Goal: Information Seeking & Learning: Check status

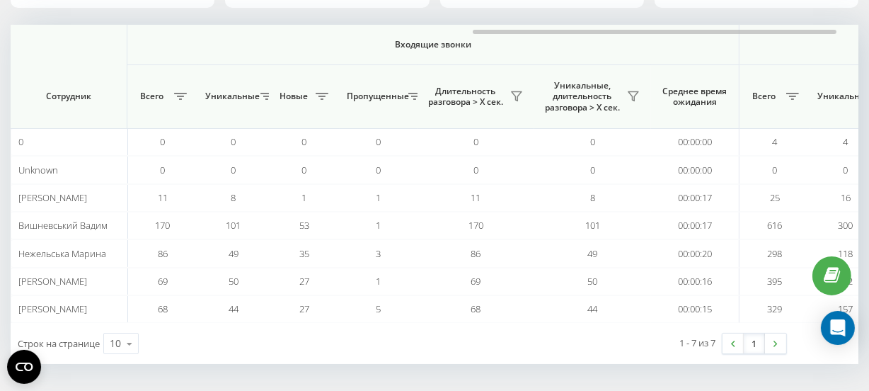
scroll to position [0, 1075]
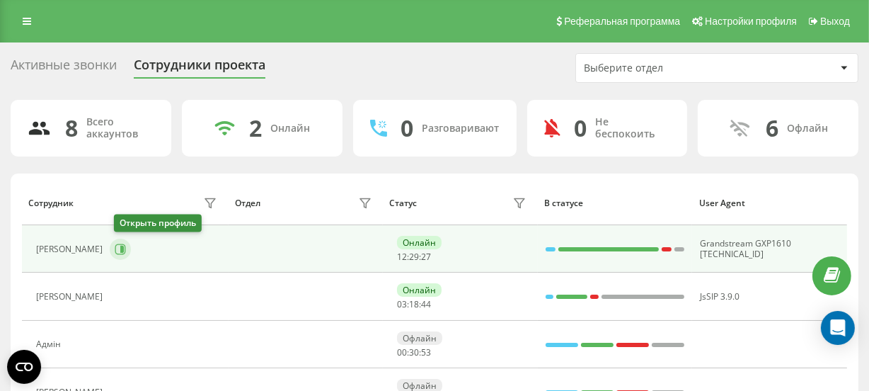
click at [124, 250] on icon at bounding box center [122, 248] width 4 height 7
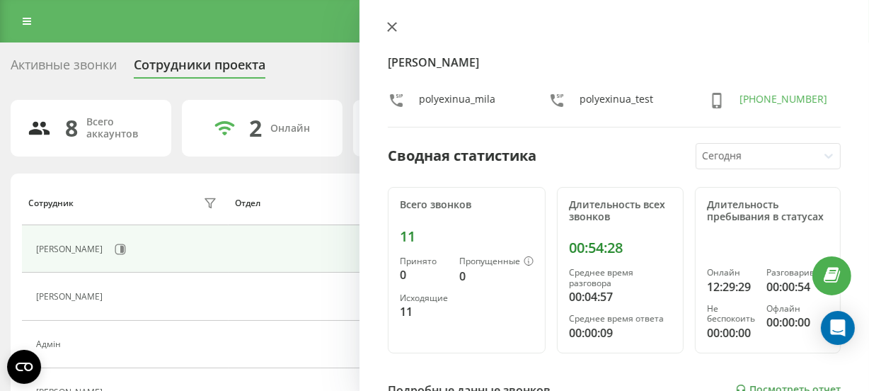
click at [391, 21] on button at bounding box center [392, 27] width 18 height 13
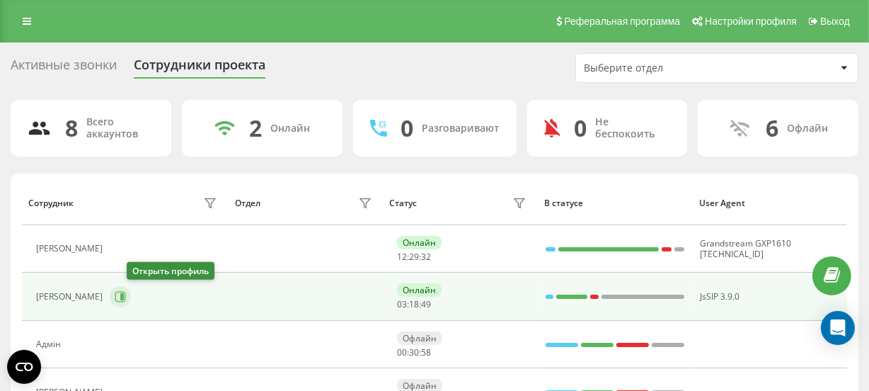
click at [126, 291] on icon at bounding box center [120, 296] width 11 height 11
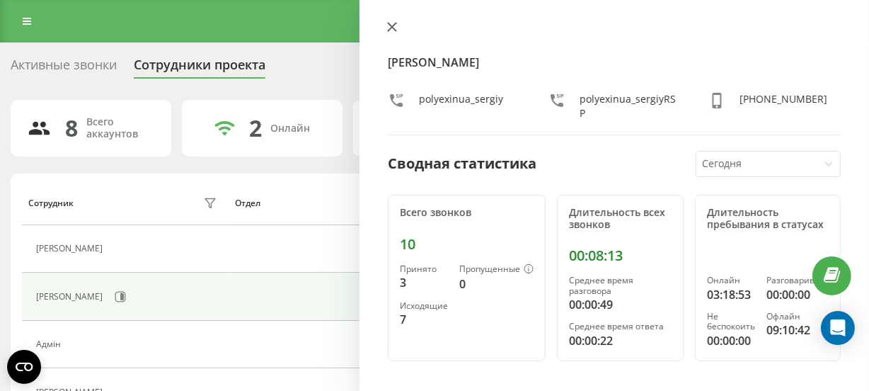
click at [398, 23] on button at bounding box center [392, 27] width 18 height 13
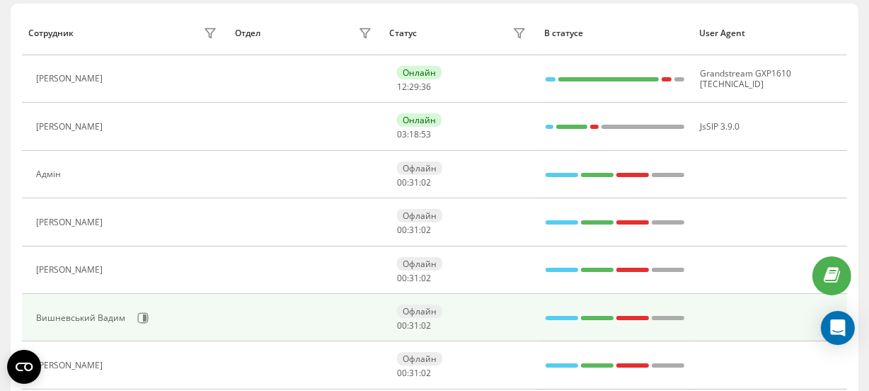
scroll to position [192, 0]
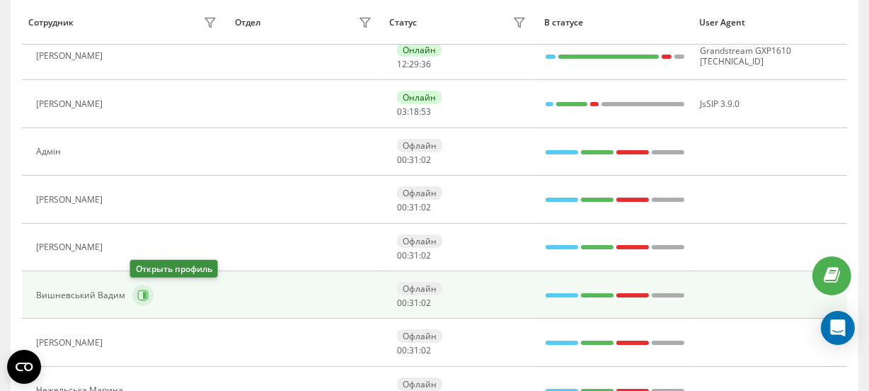
click at [143, 294] on icon at bounding box center [145, 294] width 4 height 7
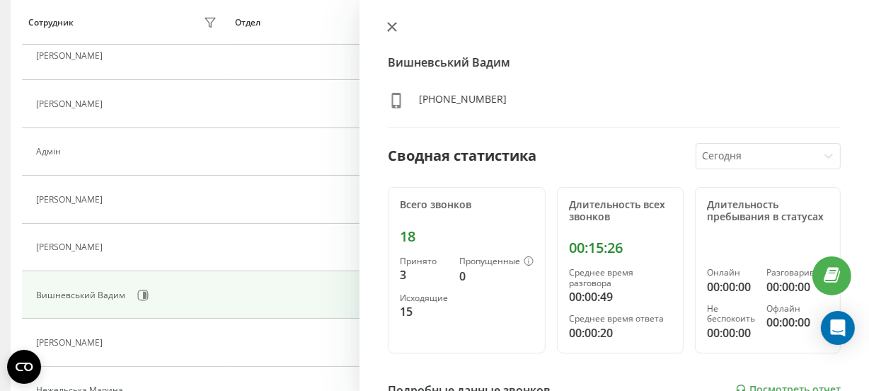
click at [389, 32] on button at bounding box center [392, 27] width 18 height 13
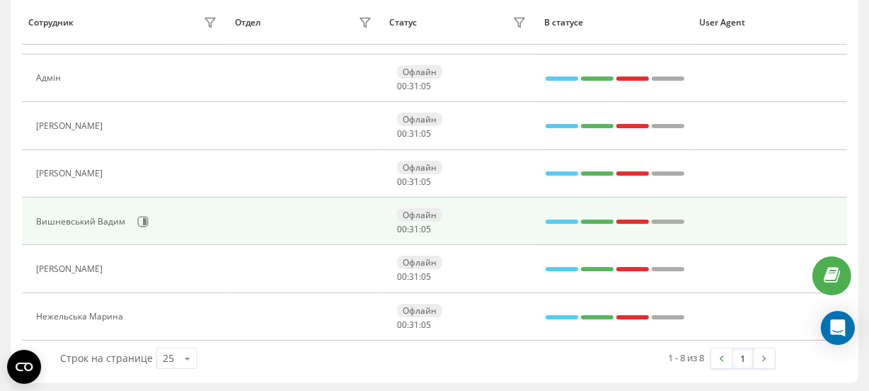
scroll to position [268, 0]
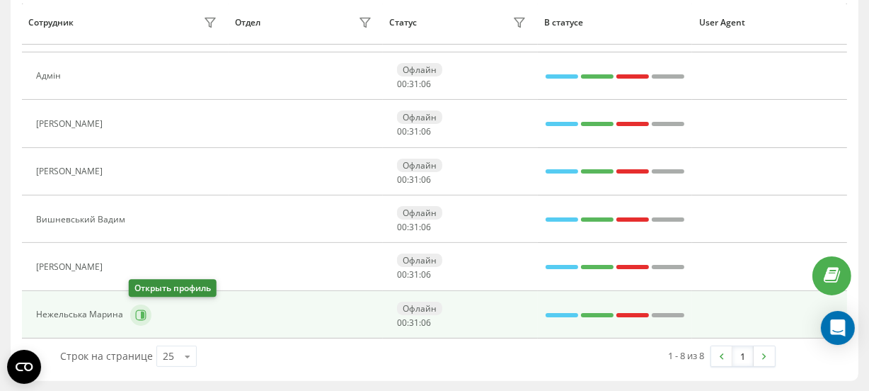
click at [141, 316] on icon at bounding box center [143, 314] width 4 height 7
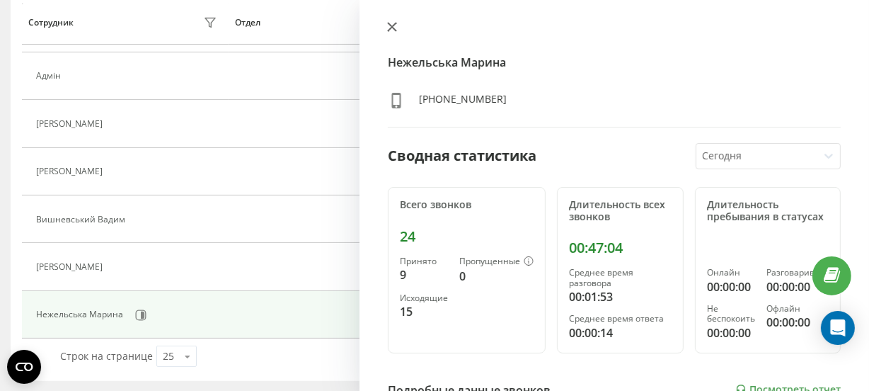
click at [388, 23] on icon at bounding box center [392, 27] width 8 height 8
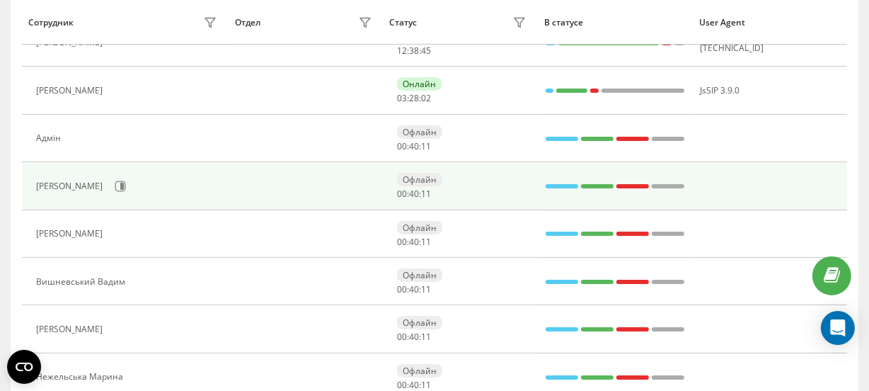
scroll to position [139, 0]
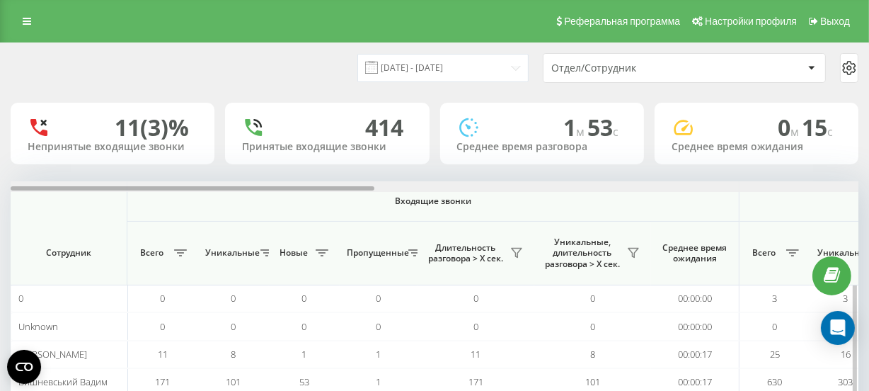
scroll to position [0, 848]
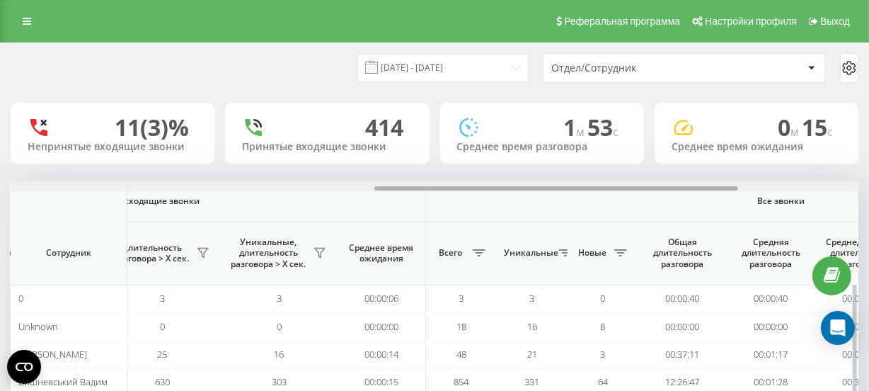
drag, startPoint x: 351, startPoint y: 185, endPoint x: 531, endPoint y: 185, distance: 179.7
click at [531, 185] on div at bounding box center [435, 186] width 848 height 11
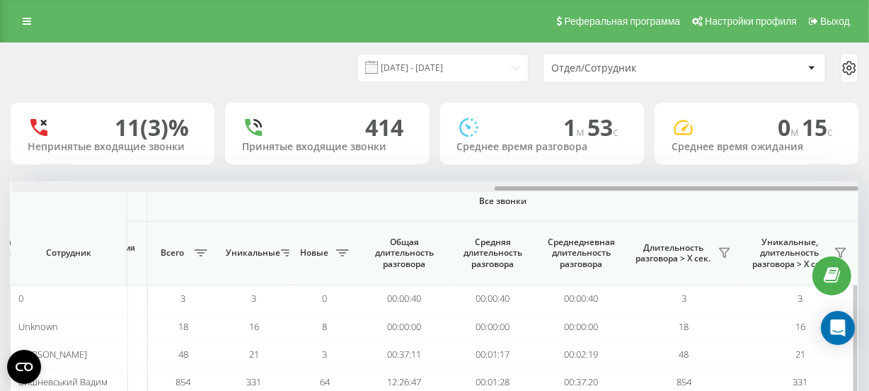
drag, startPoint x: 534, startPoint y: 185, endPoint x: 629, endPoint y: 189, distance: 94.9
click at [629, 189] on div at bounding box center [435, 186] width 848 height 11
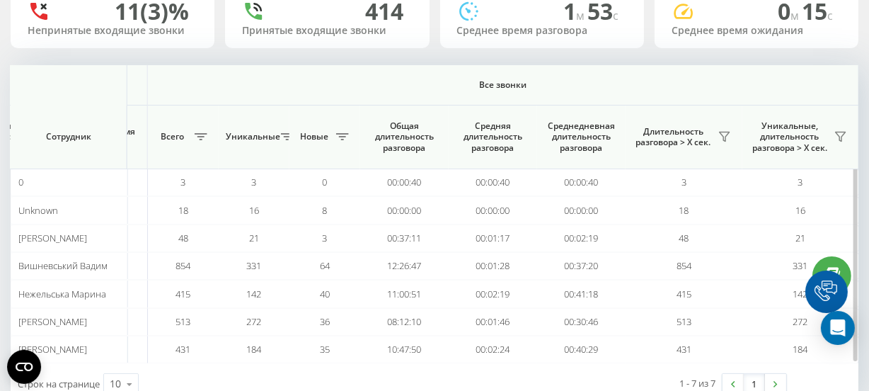
scroll to position [128, 0]
